Goal: Use online tool/utility: Utilize a website feature to perform a specific function

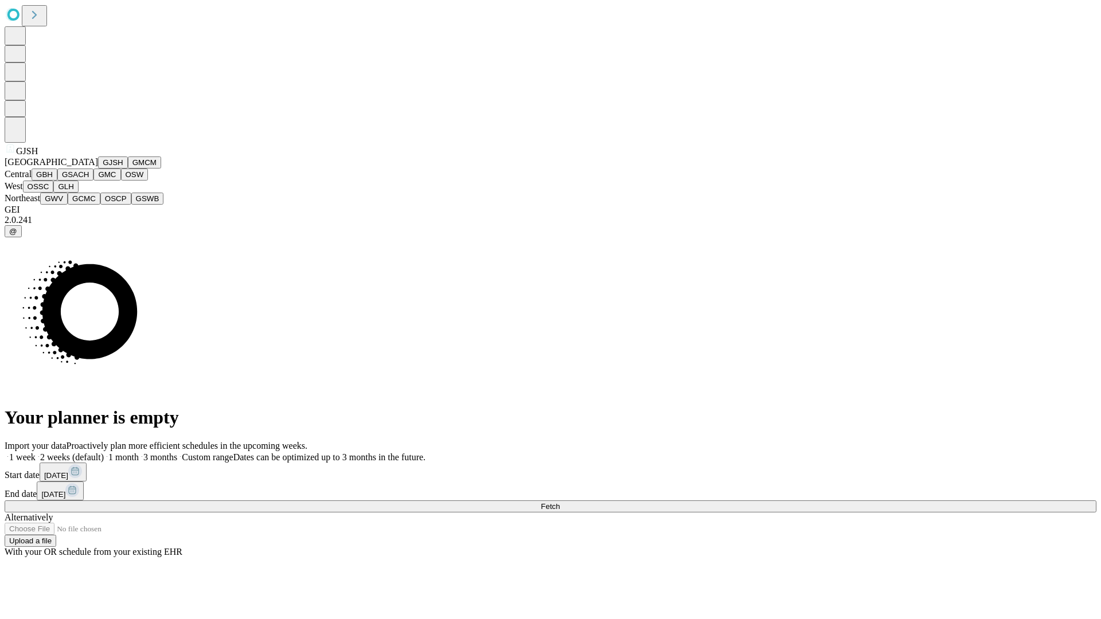
click at [98, 169] on button "GJSH" at bounding box center [113, 163] width 30 height 12
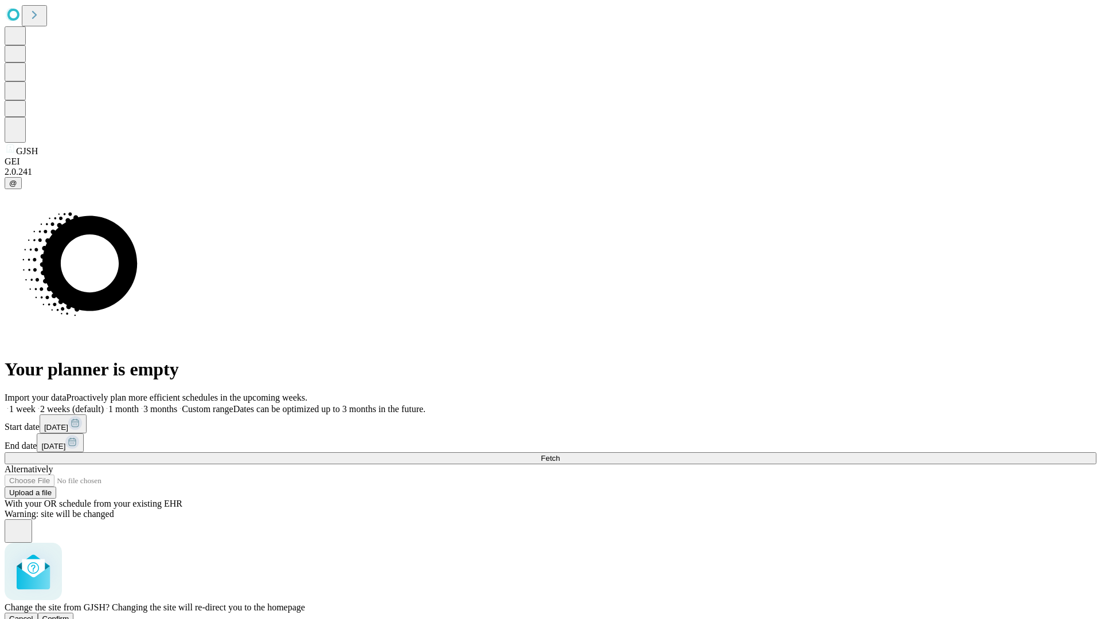
click at [69, 615] on span "Confirm" at bounding box center [55, 619] width 27 height 9
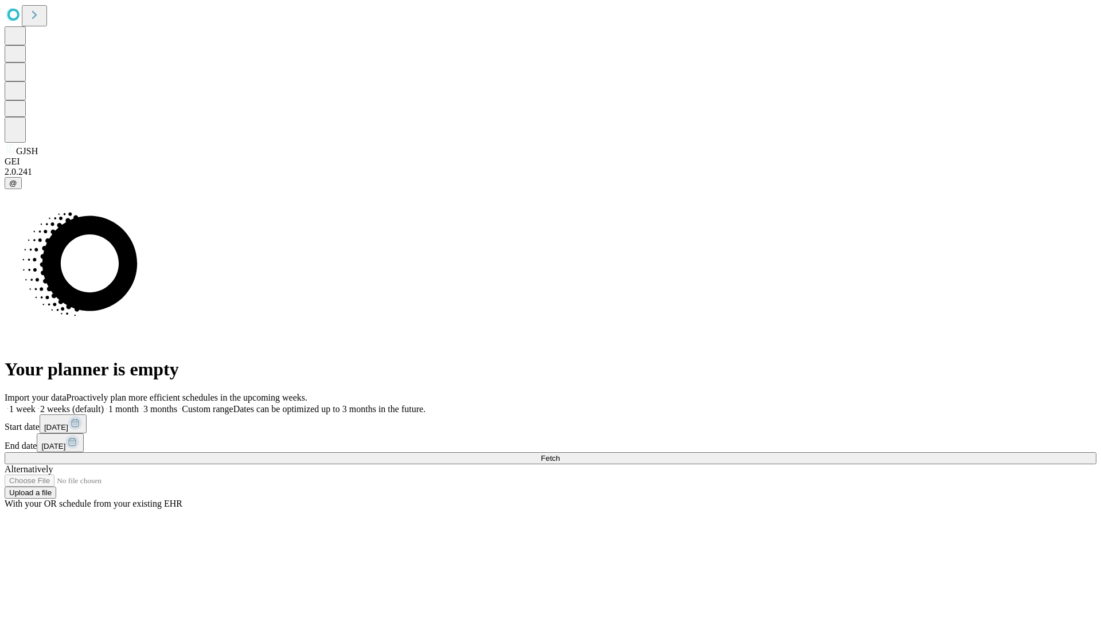
click at [104, 404] on label "2 weeks (default)" at bounding box center [70, 409] width 68 height 10
click at [560, 454] on span "Fetch" at bounding box center [550, 458] width 19 height 9
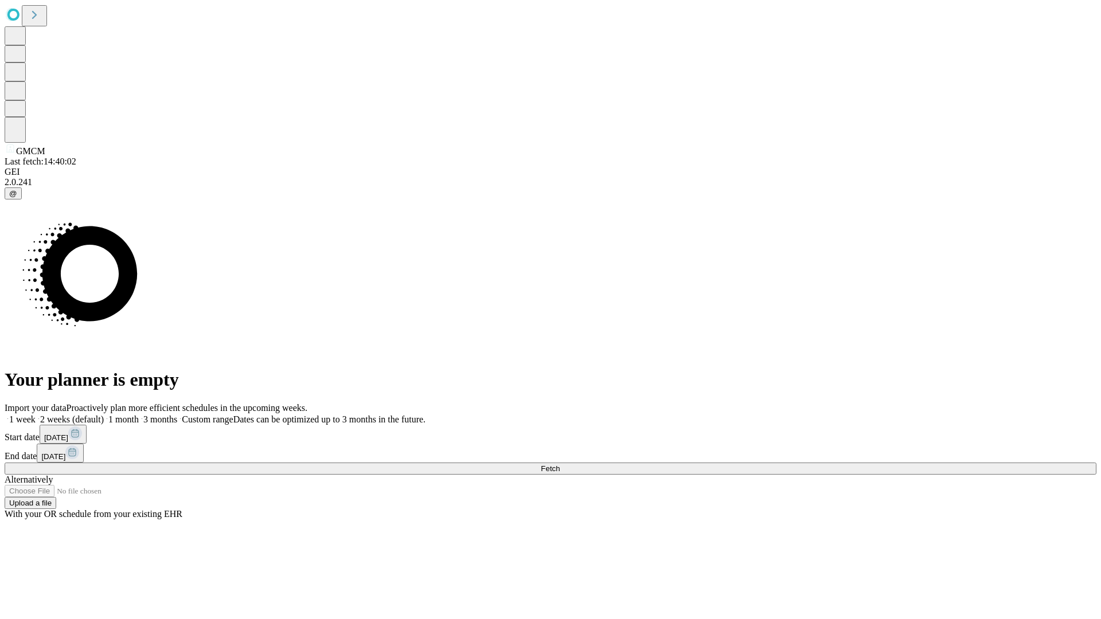
click at [104, 415] on label "2 weeks (default)" at bounding box center [70, 420] width 68 height 10
click at [560, 465] on span "Fetch" at bounding box center [550, 469] width 19 height 9
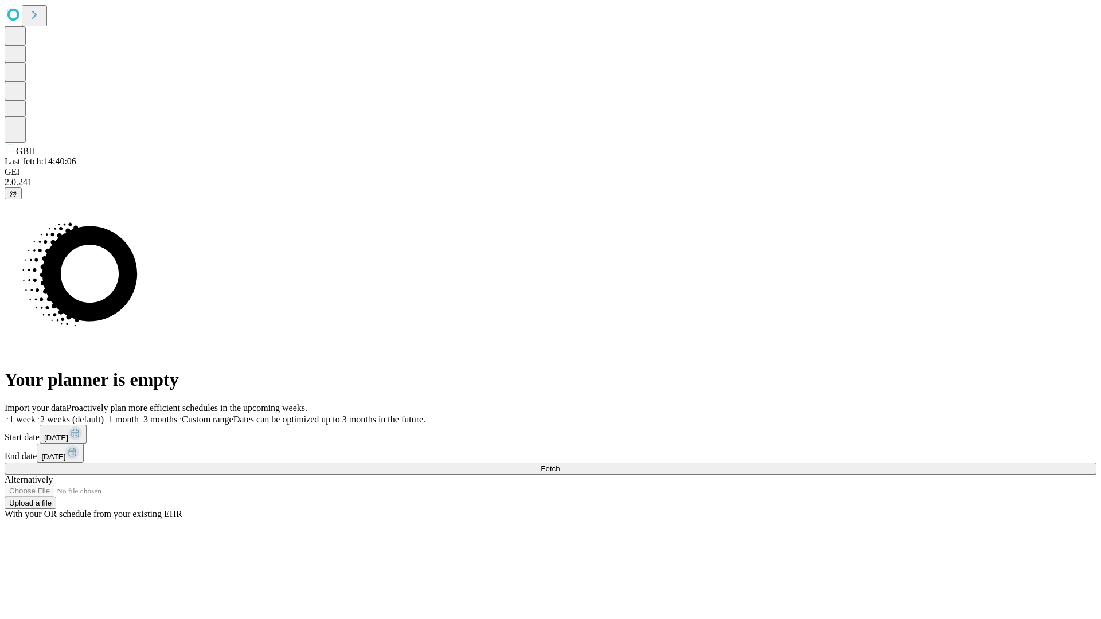
click at [560, 465] on span "Fetch" at bounding box center [550, 469] width 19 height 9
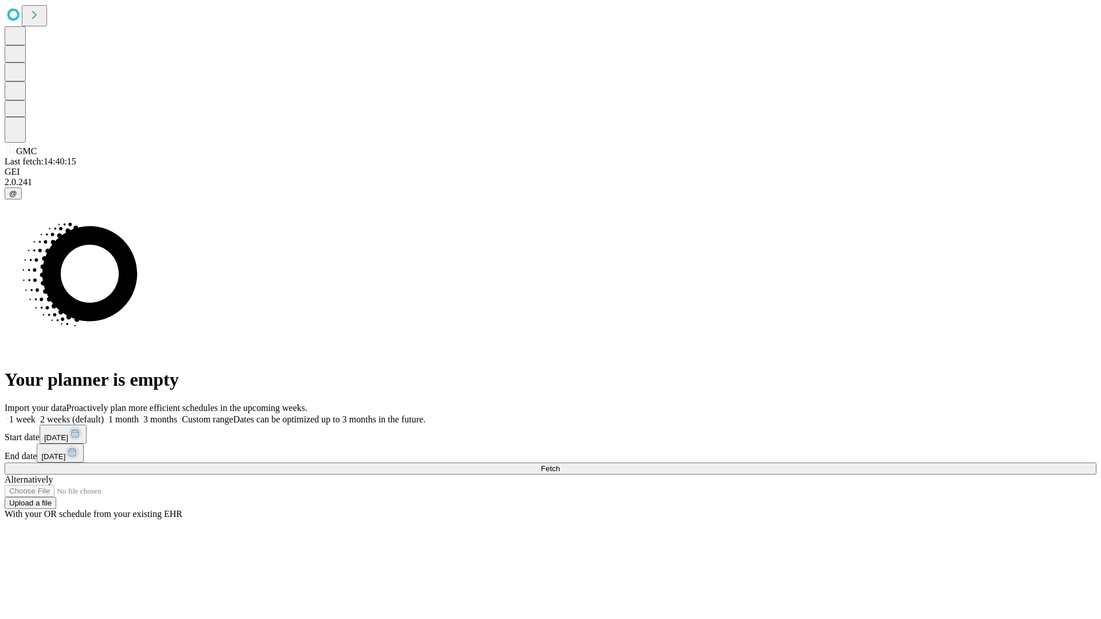
click at [104, 415] on label "2 weeks (default)" at bounding box center [70, 420] width 68 height 10
click at [560, 465] on span "Fetch" at bounding box center [550, 469] width 19 height 9
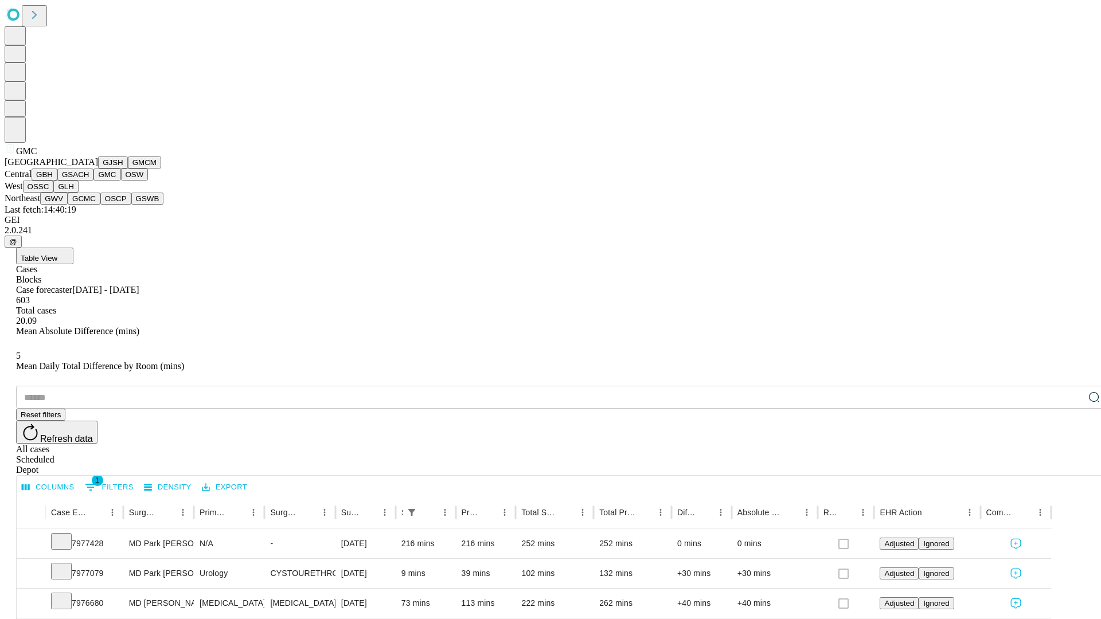
click at [121, 181] on button "OSW" at bounding box center [135, 175] width 28 height 12
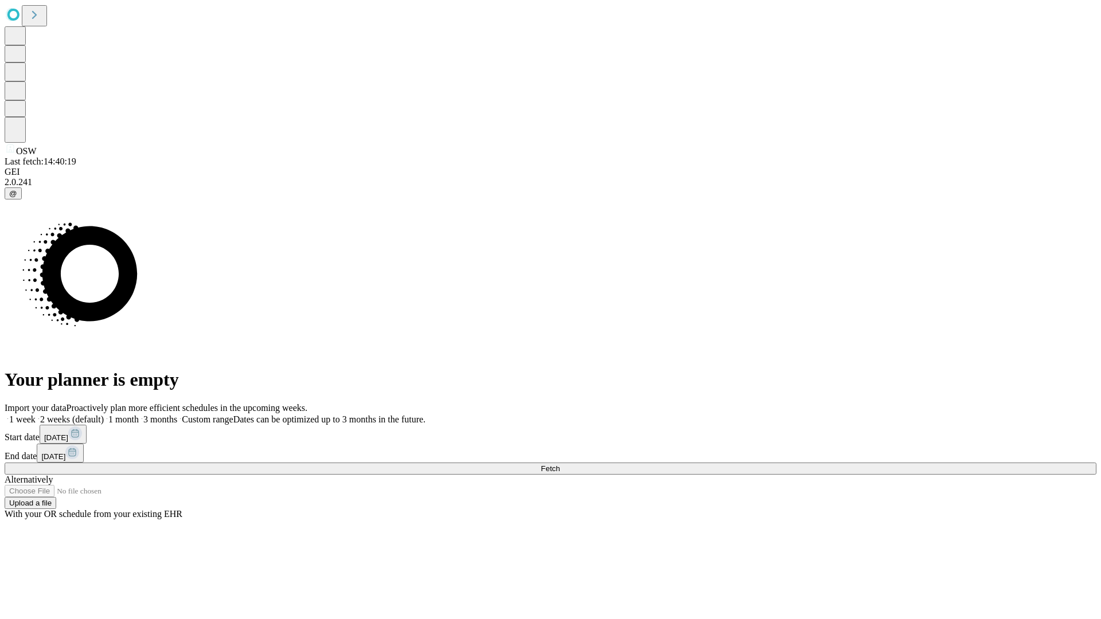
click at [104, 415] on label "2 weeks (default)" at bounding box center [70, 420] width 68 height 10
click at [560, 465] on span "Fetch" at bounding box center [550, 469] width 19 height 9
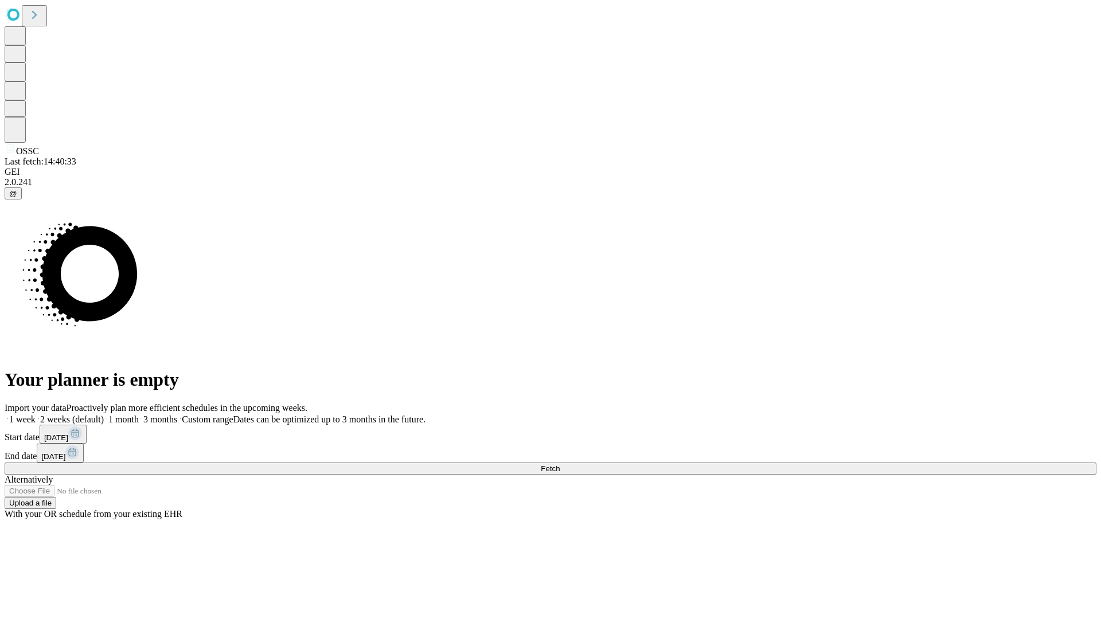
click at [104, 415] on label "2 weeks (default)" at bounding box center [70, 420] width 68 height 10
click at [560, 465] on span "Fetch" at bounding box center [550, 469] width 19 height 9
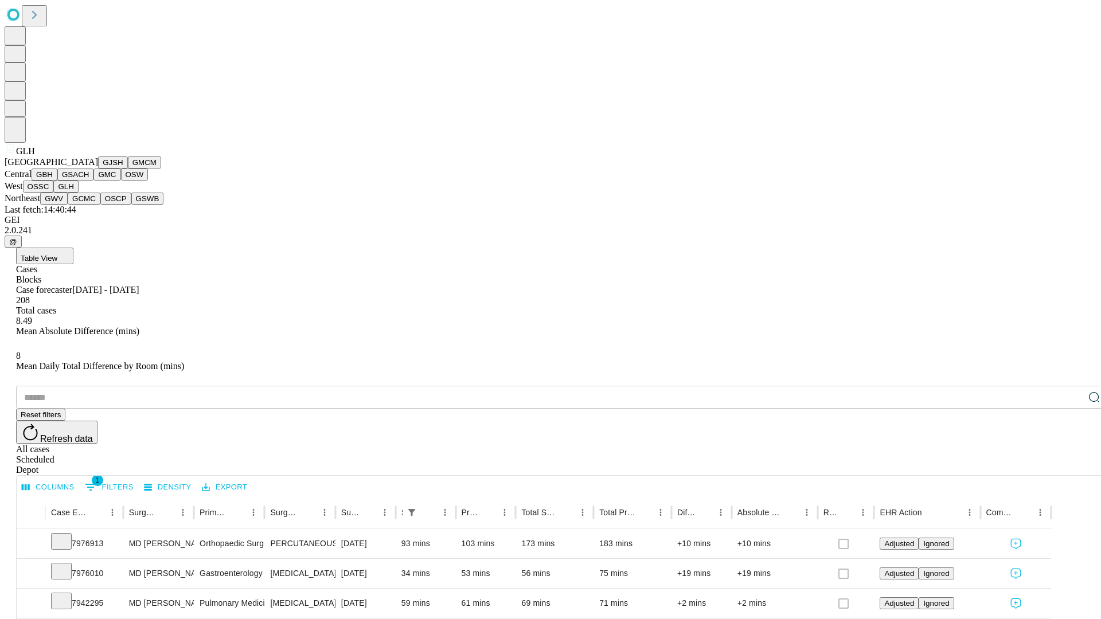
click at [68, 205] on button "GWV" at bounding box center [54, 199] width 28 height 12
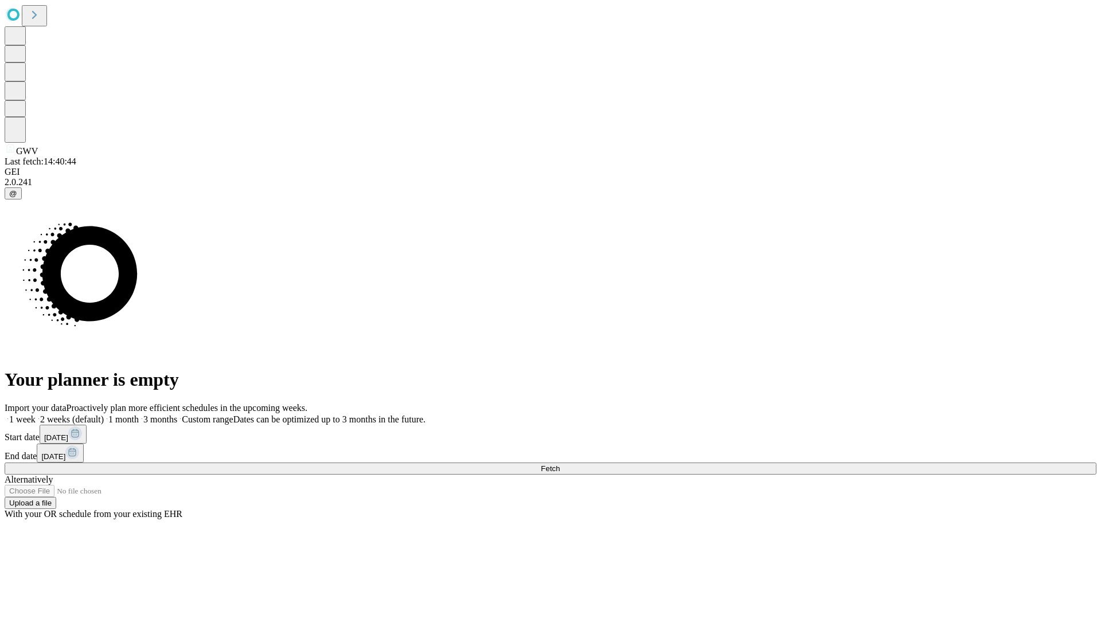
click at [104, 415] on label "2 weeks (default)" at bounding box center [70, 420] width 68 height 10
click at [560, 465] on span "Fetch" at bounding box center [550, 469] width 19 height 9
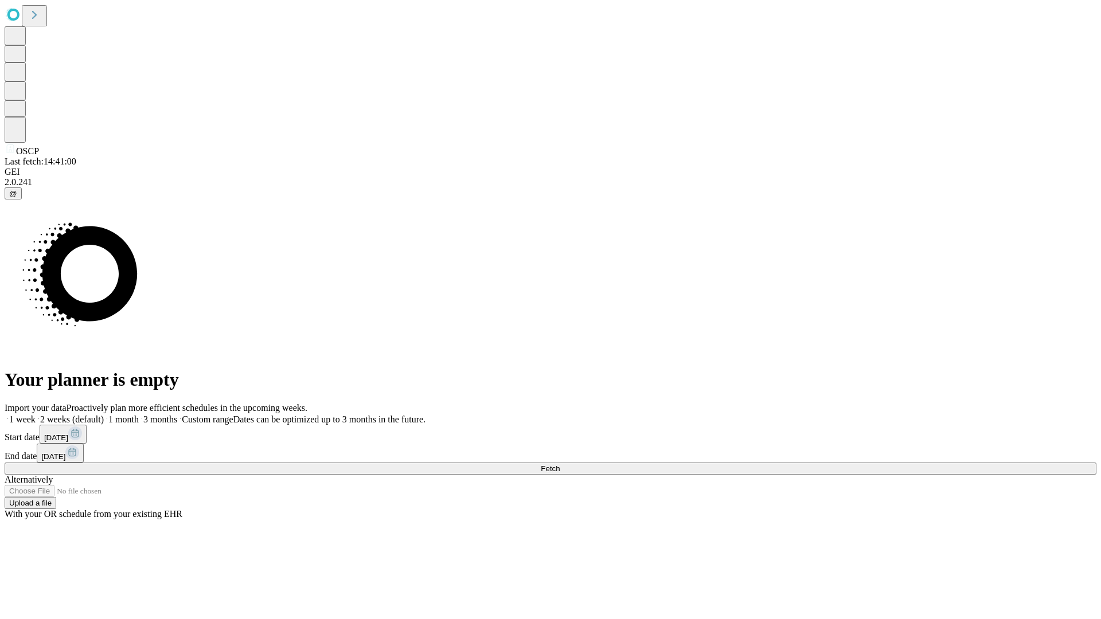
click at [104, 415] on label "2 weeks (default)" at bounding box center [70, 420] width 68 height 10
click at [560, 465] on span "Fetch" at bounding box center [550, 469] width 19 height 9
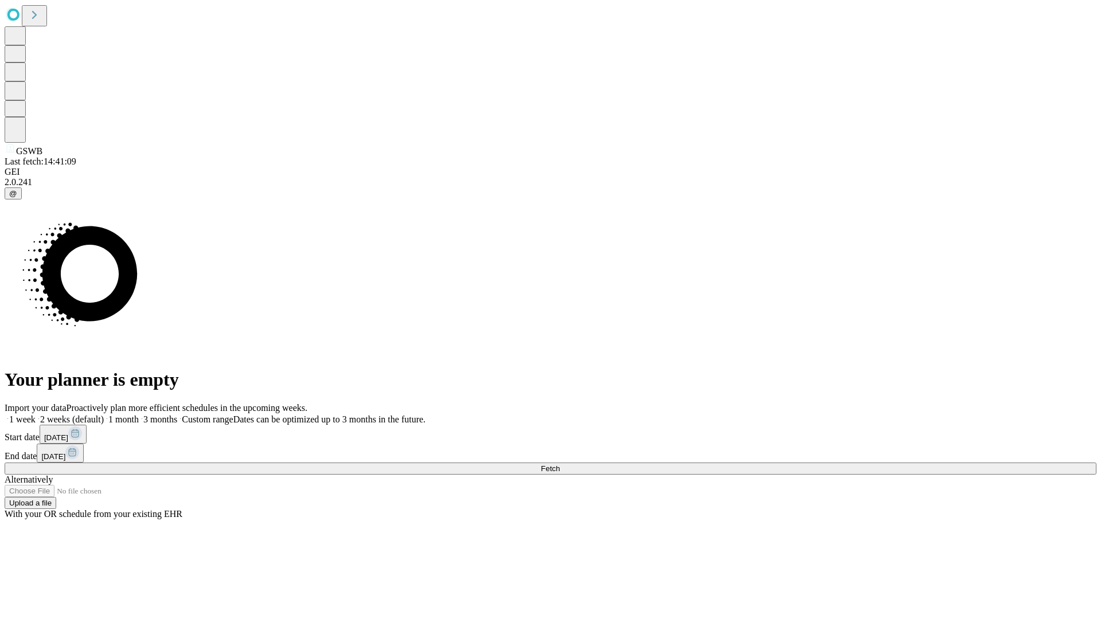
click at [104, 415] on label "2 weeks (default)" at bounding box center [70, 420] width 68 height 10
click at [560, 465] on span "Fetch" at bounding box center [550, 469] width 19 height 9
